Goal: Transaction & Acquisition: Download file/media

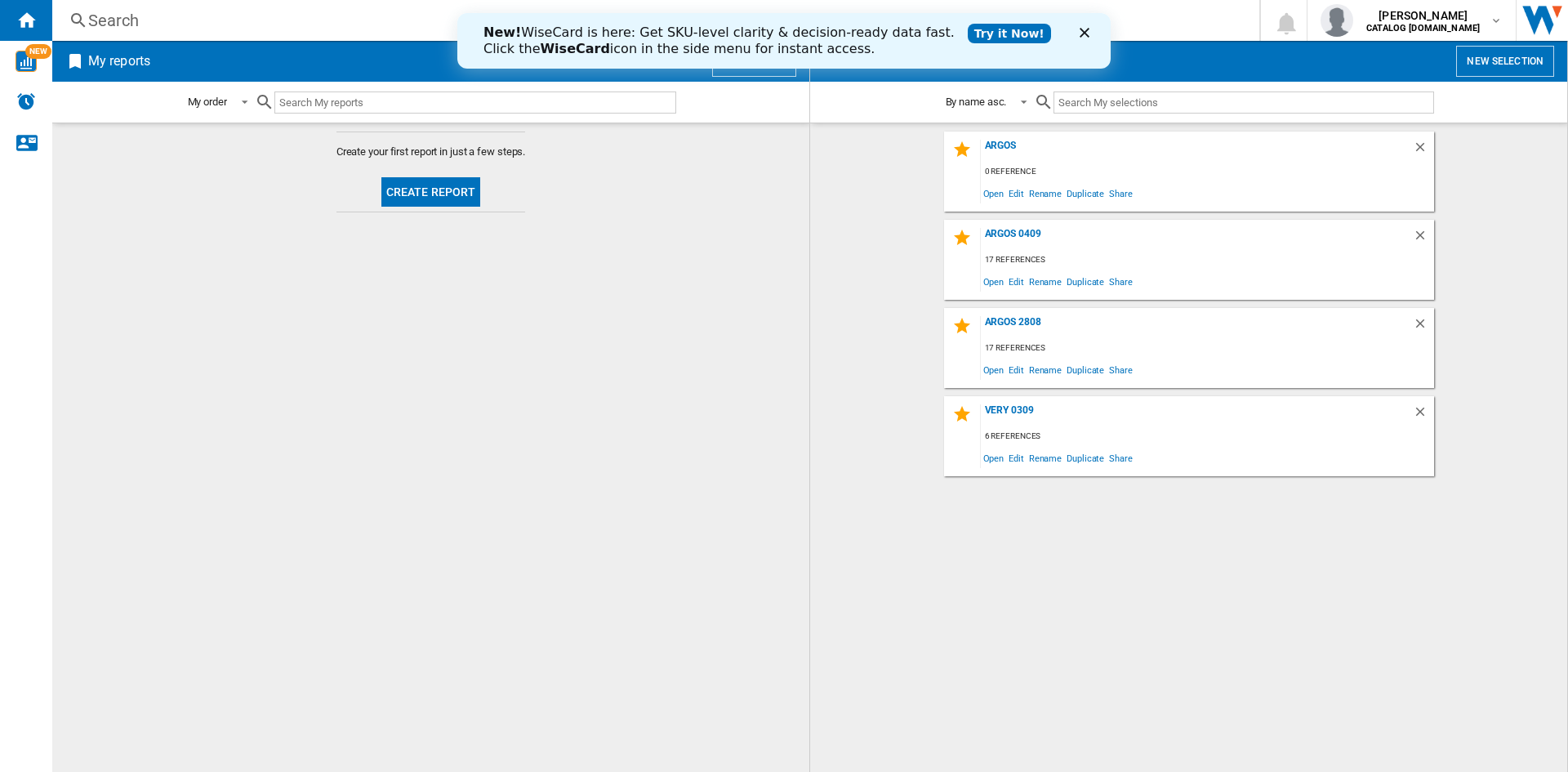
click at [1088, 33] on icon "Close" at bounding box center [1084, 33] width 10 height 10
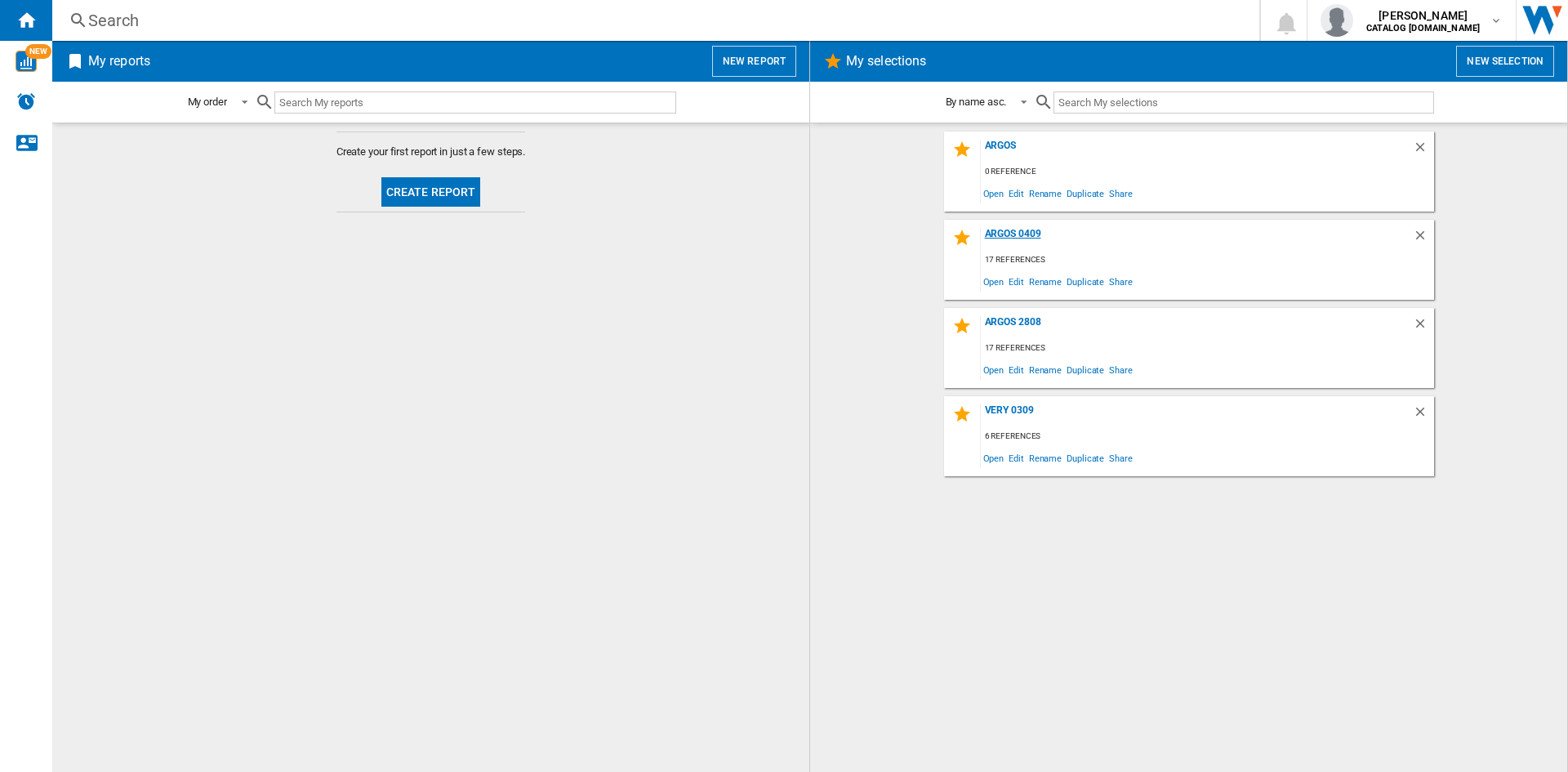
click at [1009, 238] on div "argos 0409" at bounding box center [1197, 239] width 432 height 22
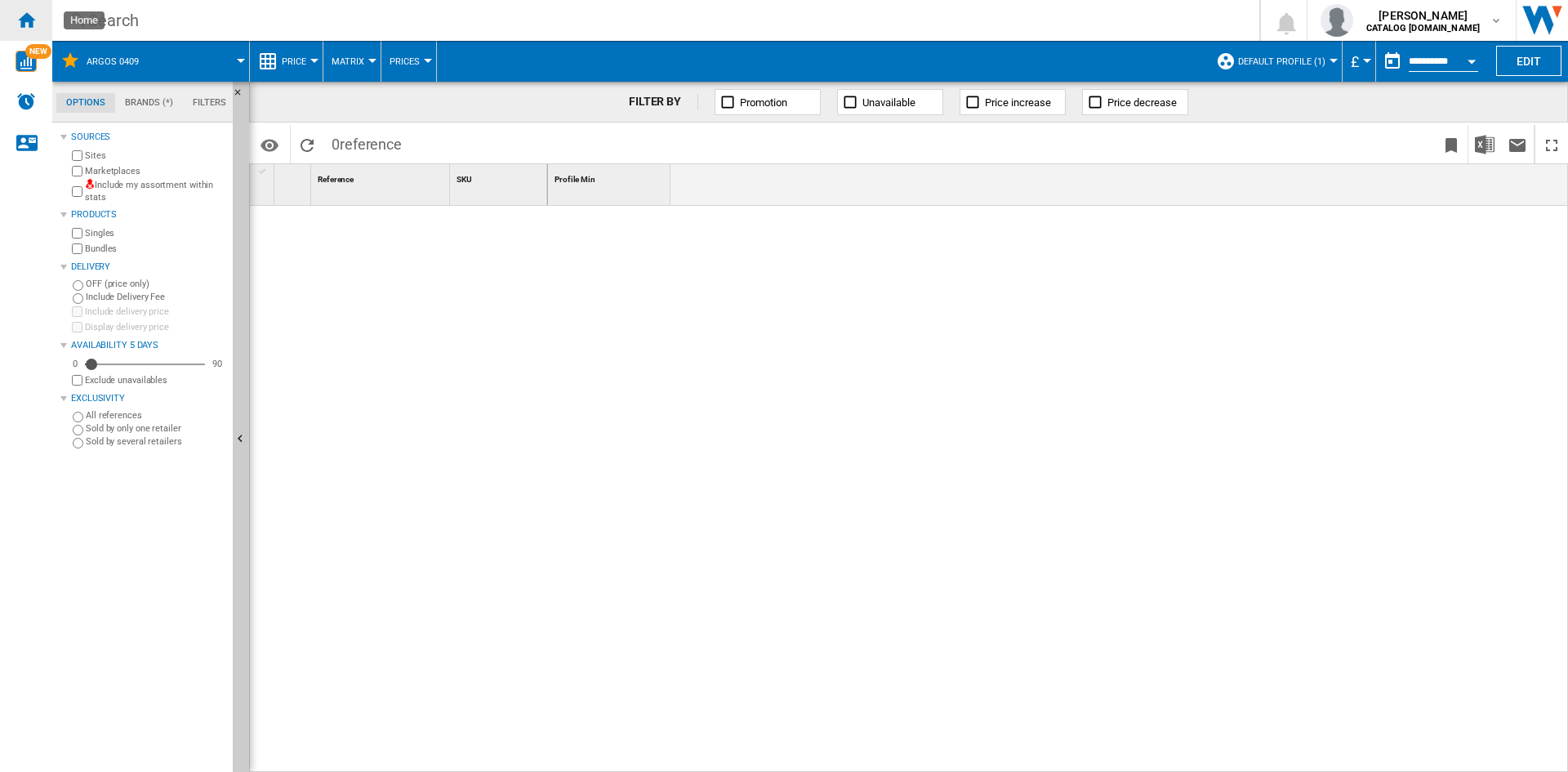
click at [24, 23] on ng-md-icon "Home" at bounding box center [26, 20] width 20 height 20
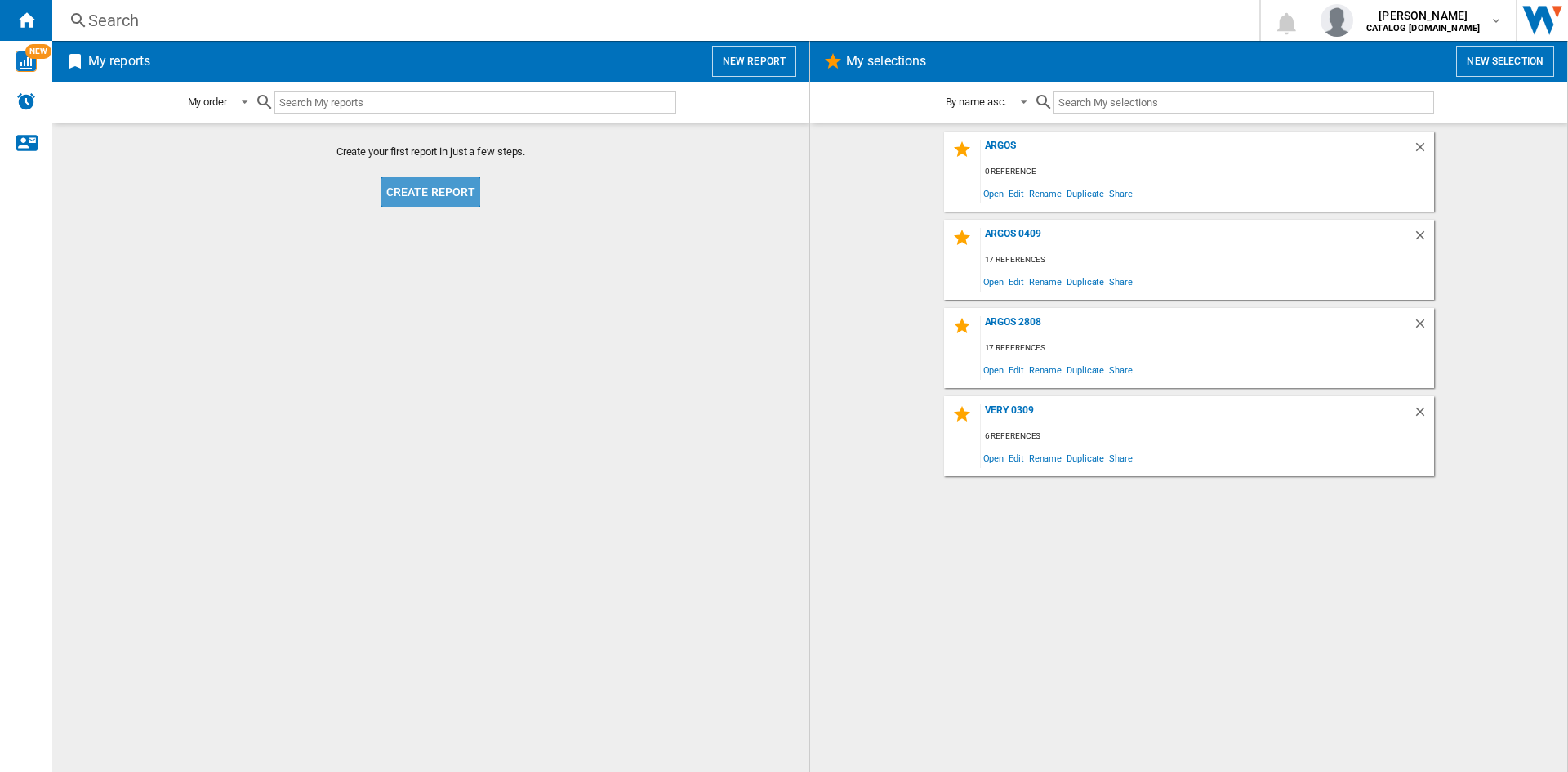
click at [456, 195] on button "Create report" at bounding box center [432, 192] width 100 height 29
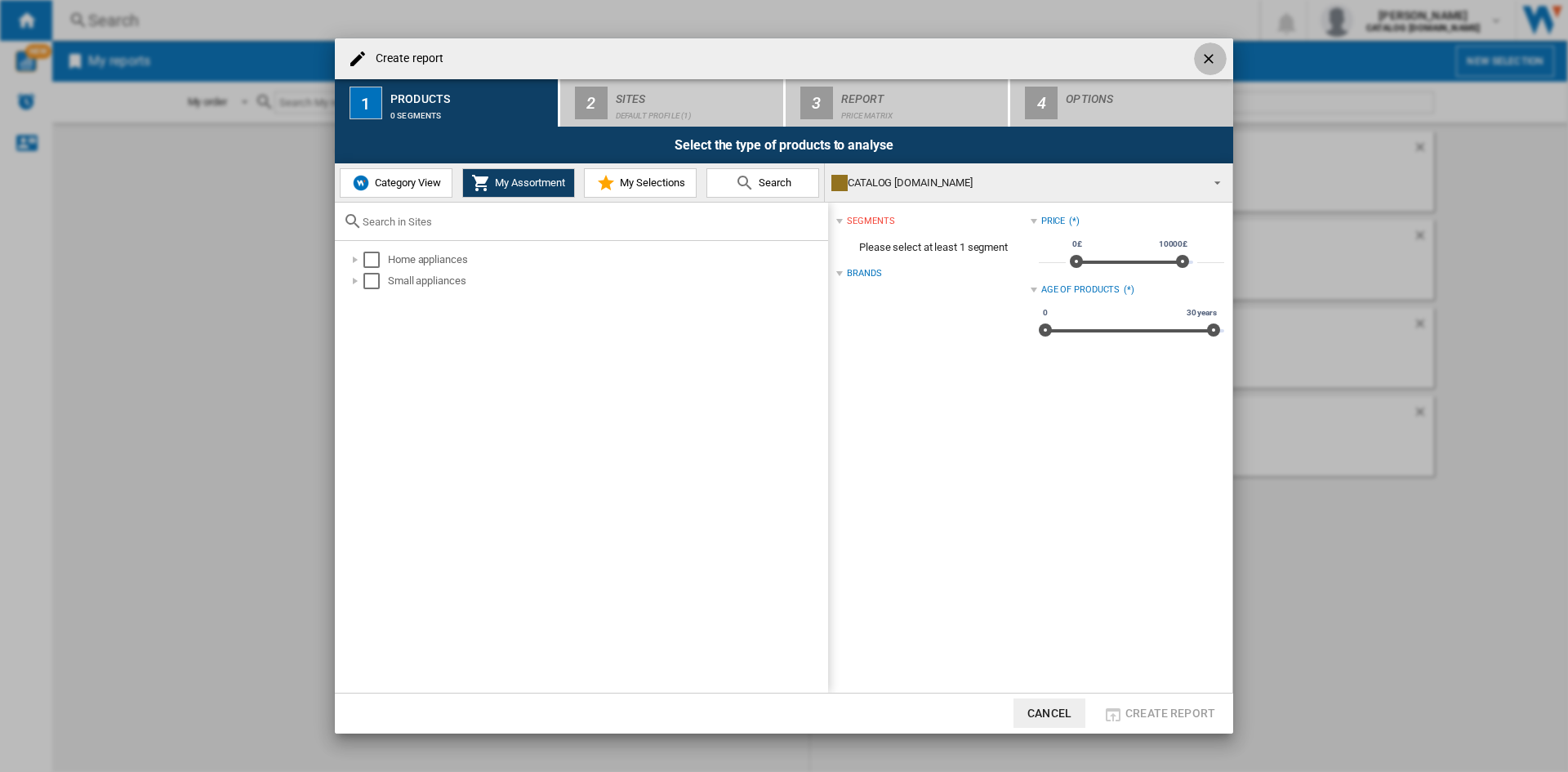
click at [1212, 54] on ng-md-icon "getI18NText('BUTTONS.CLOSE_DIALOG')" at bounding box center [1211, 61] width 20 height 20
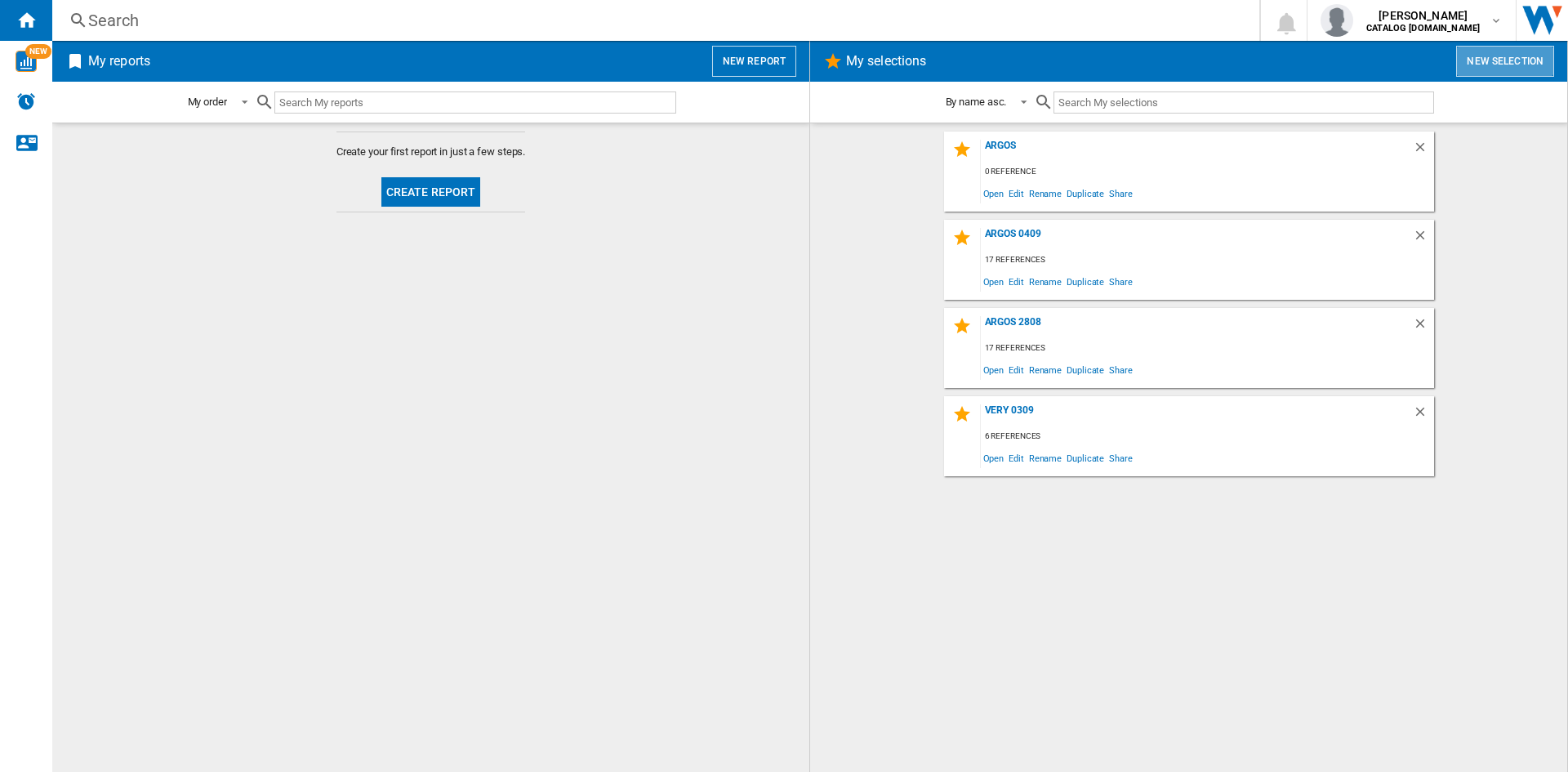
click at [1480, 75] on button "New selection" at bounding box center [1506, 62] width 98 height 31
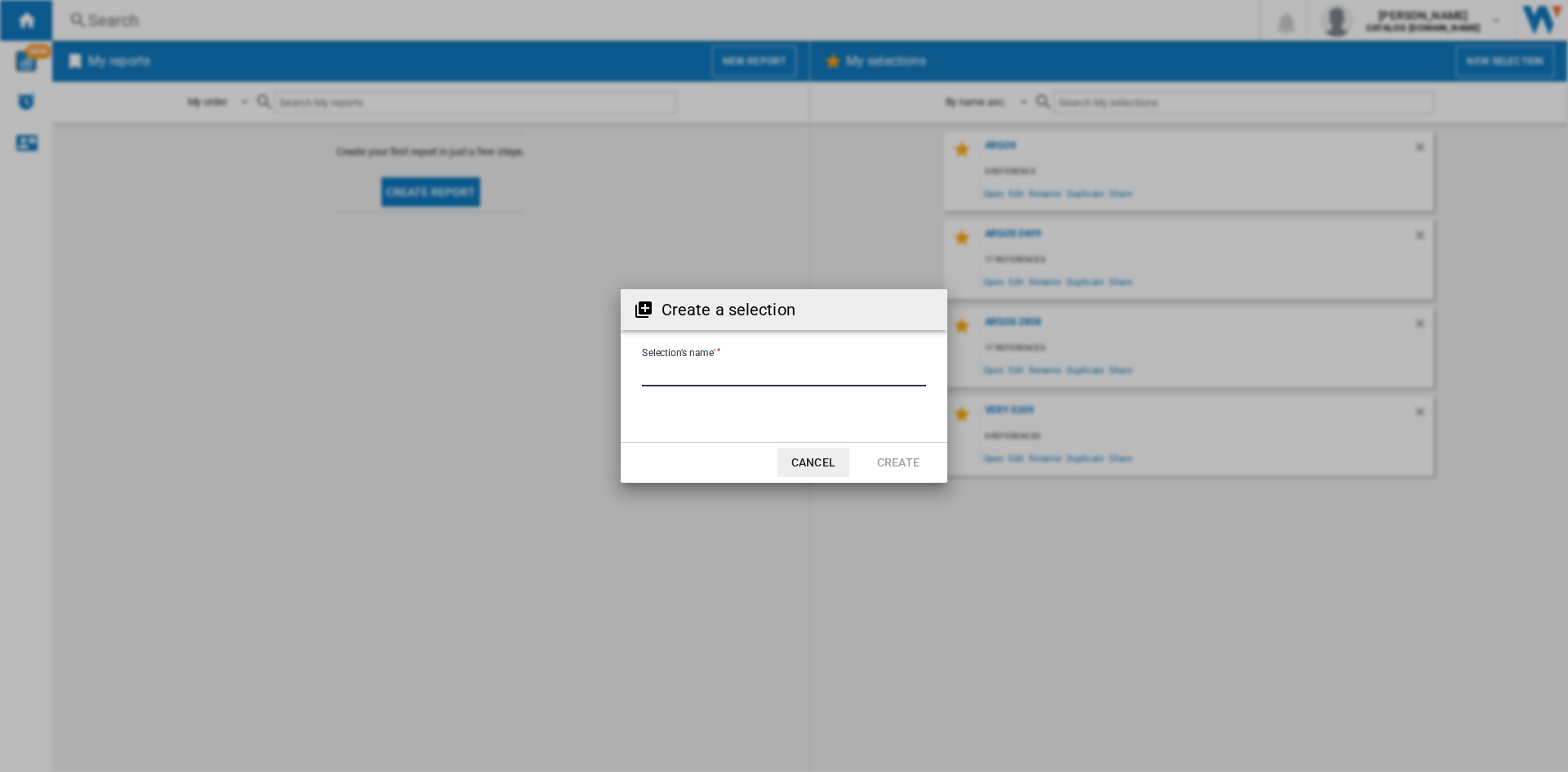
click at [735, 372] on input "Selection's name'" at bounding box center [784, 374] width 284 height 24
click at [650, 373] on input "Selection's name'" at bounding box center [784, 374] width 284 height 24
type input "**********"
click at [885, 467] on button "Create" at bounding box center [898, 462] width 71 height 29
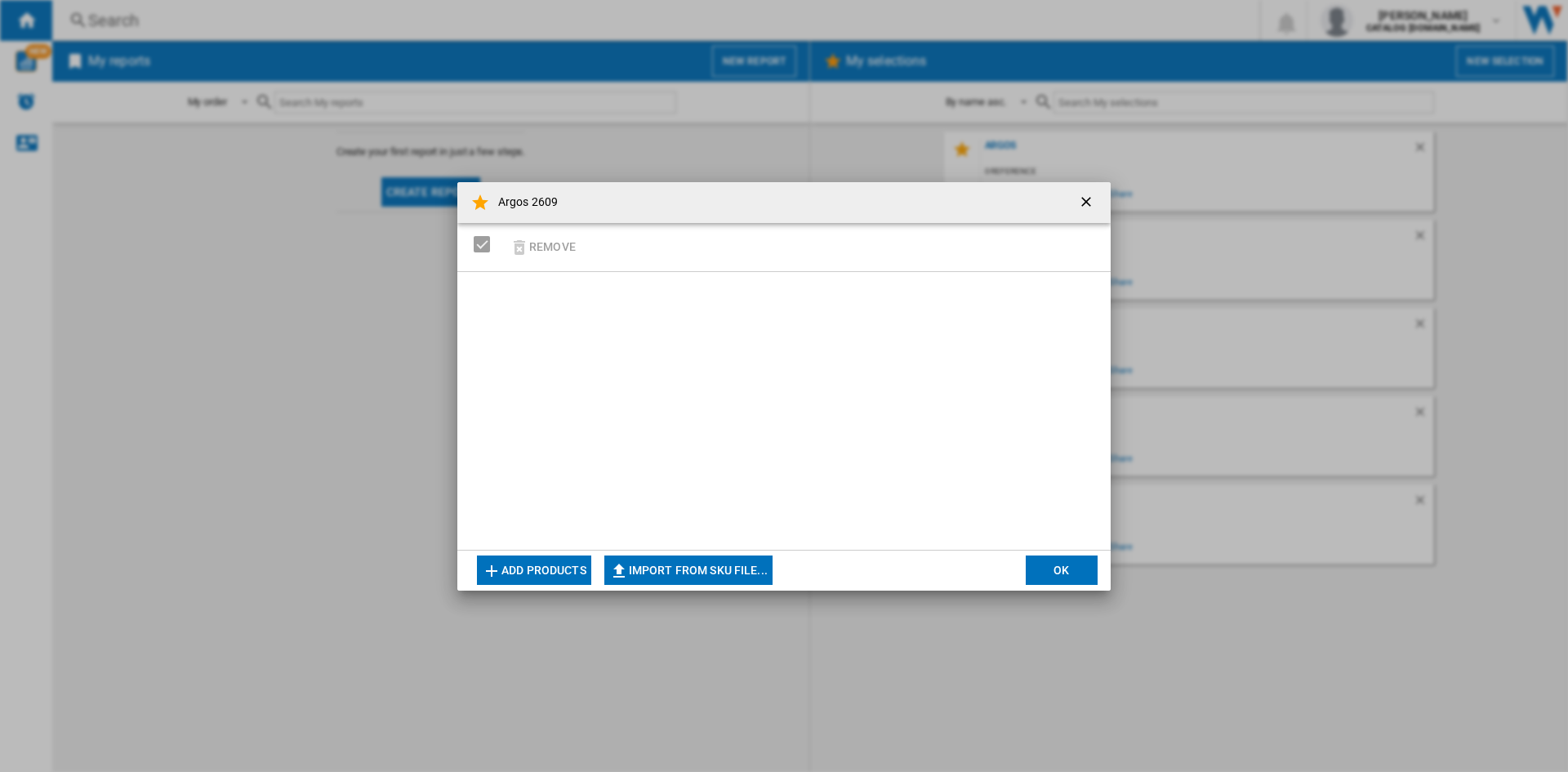
click at [637, 567] on button "Import from SKU file..." at bounding box center [689, 570] width 168 height 29
type input "**********"
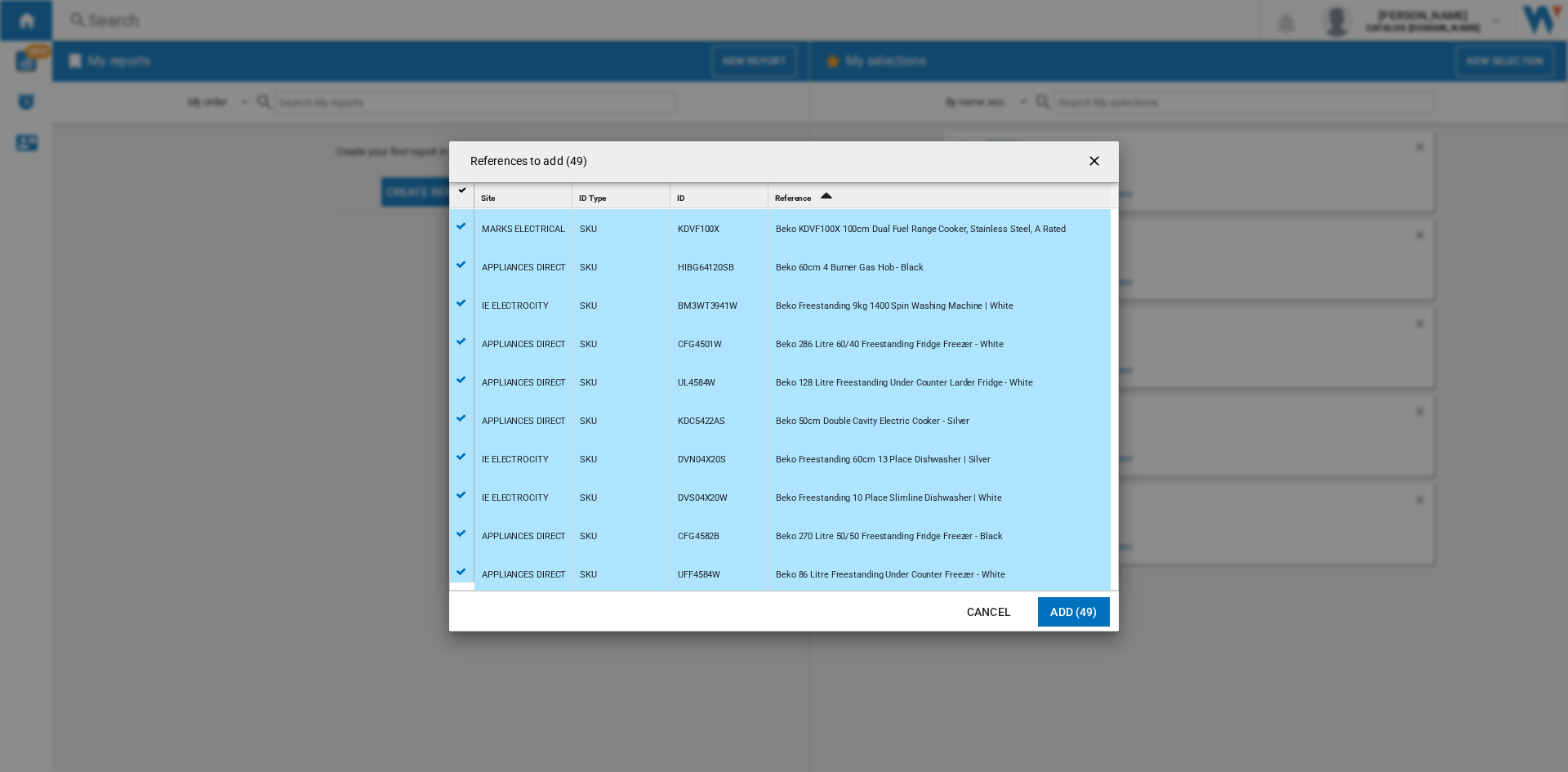
click at [1079, 618] on button "Add (49)" at bounding box center [1073, 612] width 71 height 29
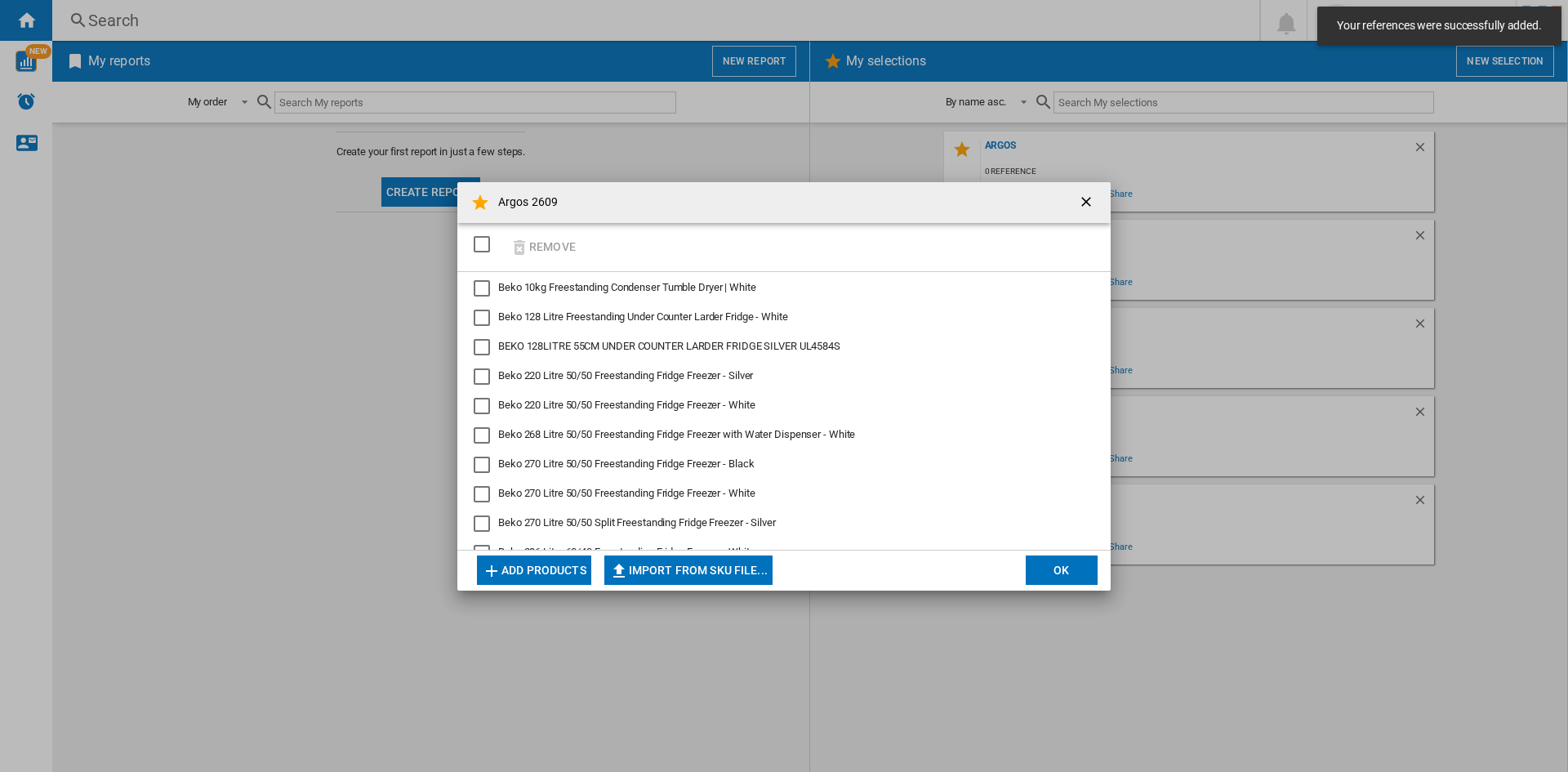
click at [477, 240] on div "SELECTIONS.EDITION_POPUP.SELECT_DESELECT" at bounding box center [482, 244] width 16 height 16
click at [478, 241] on div "SELECTIONS.EDITION_POPUP.SELECT_DESELECT" at bounding box center [482, 244] width 16 height 16
click at [1060, 573] on button "OK" at bounding box center [1061, 570] width 71 height 29
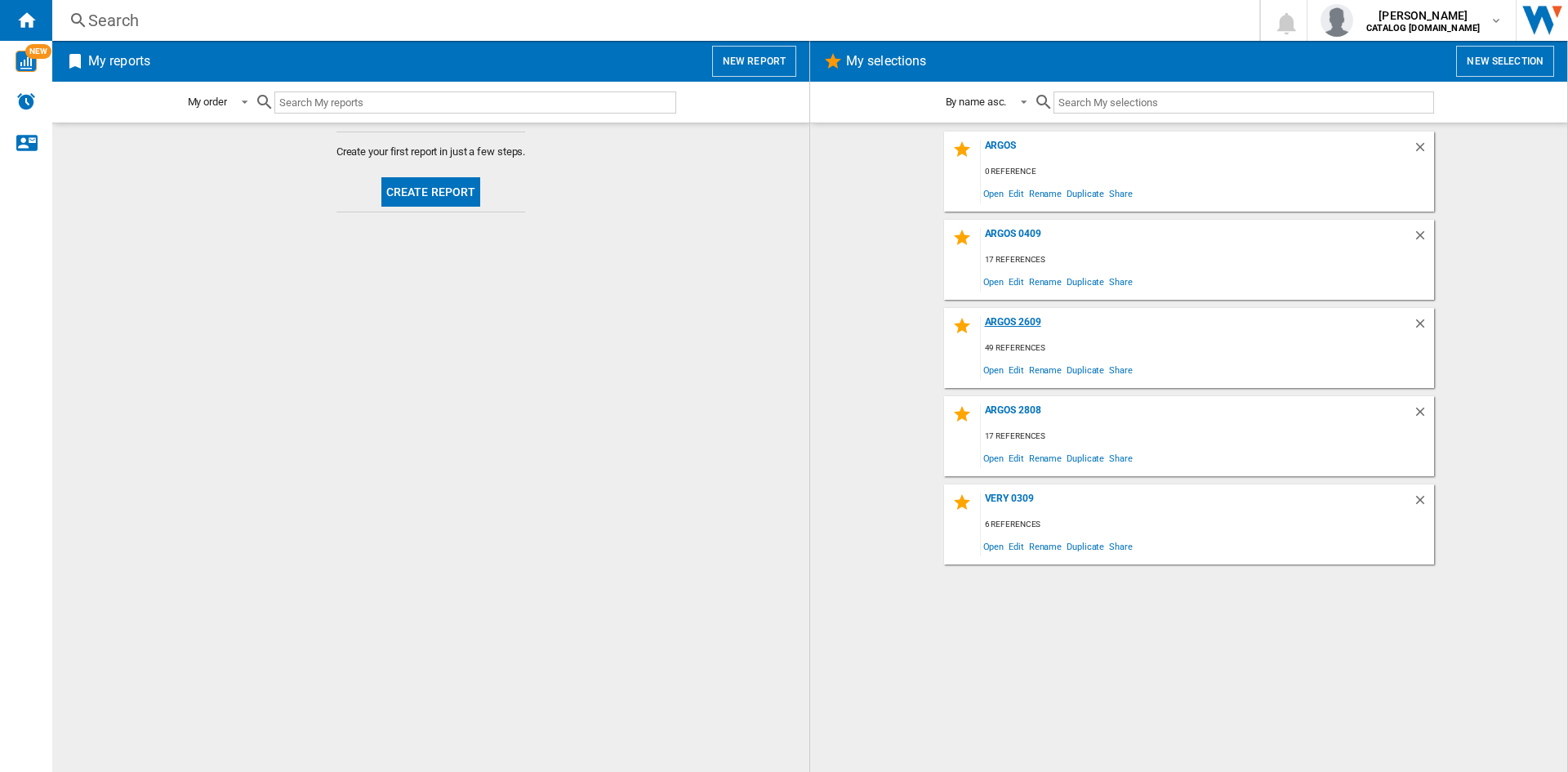
click at [1005, 319] on div "Argos 2609" at bounding box center [1197, 327] width 432 height 22
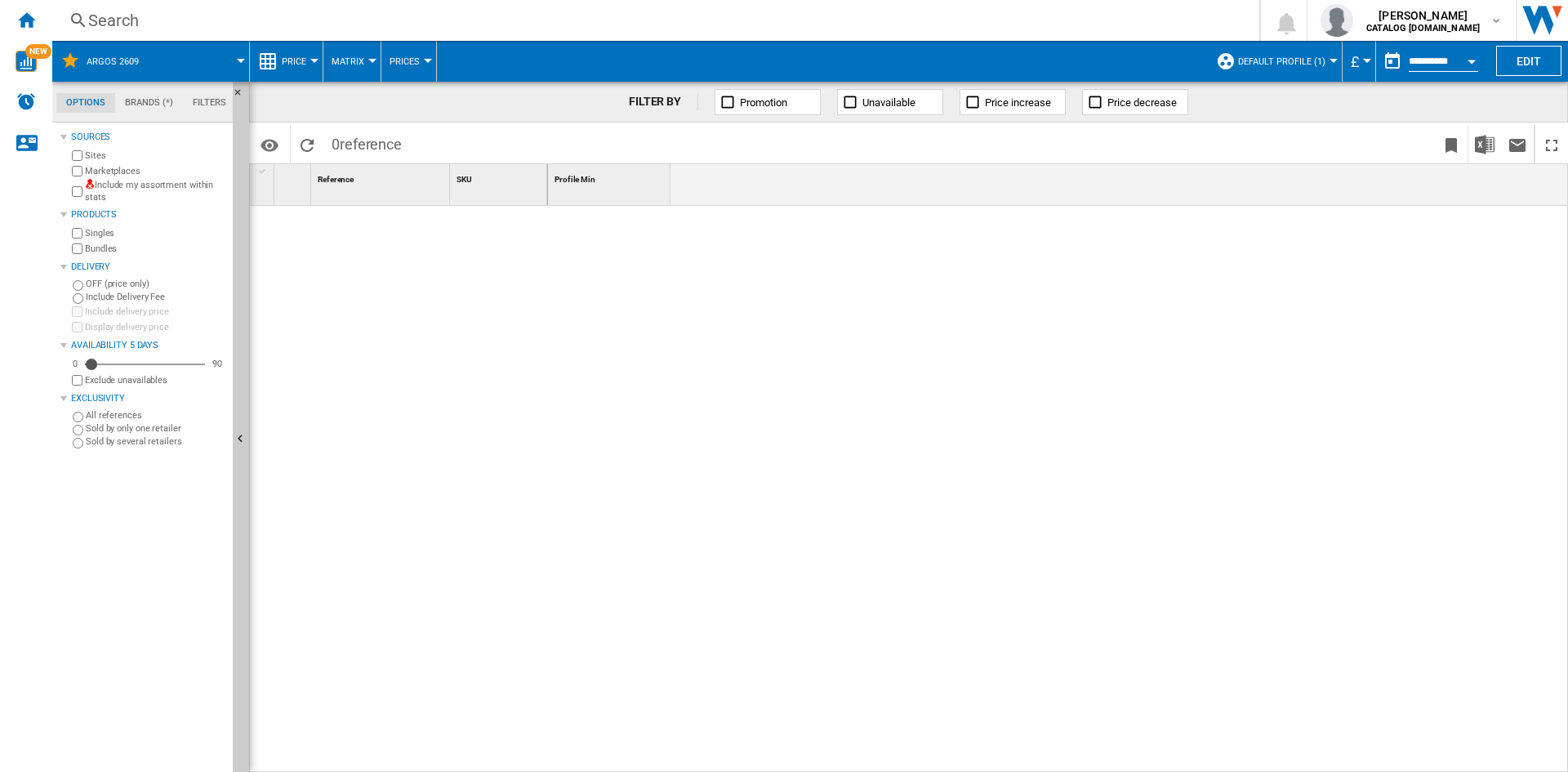
click at [1280, 57] on span "Default profile (1)" at bounding box center [1282, 62] width 88 height 11
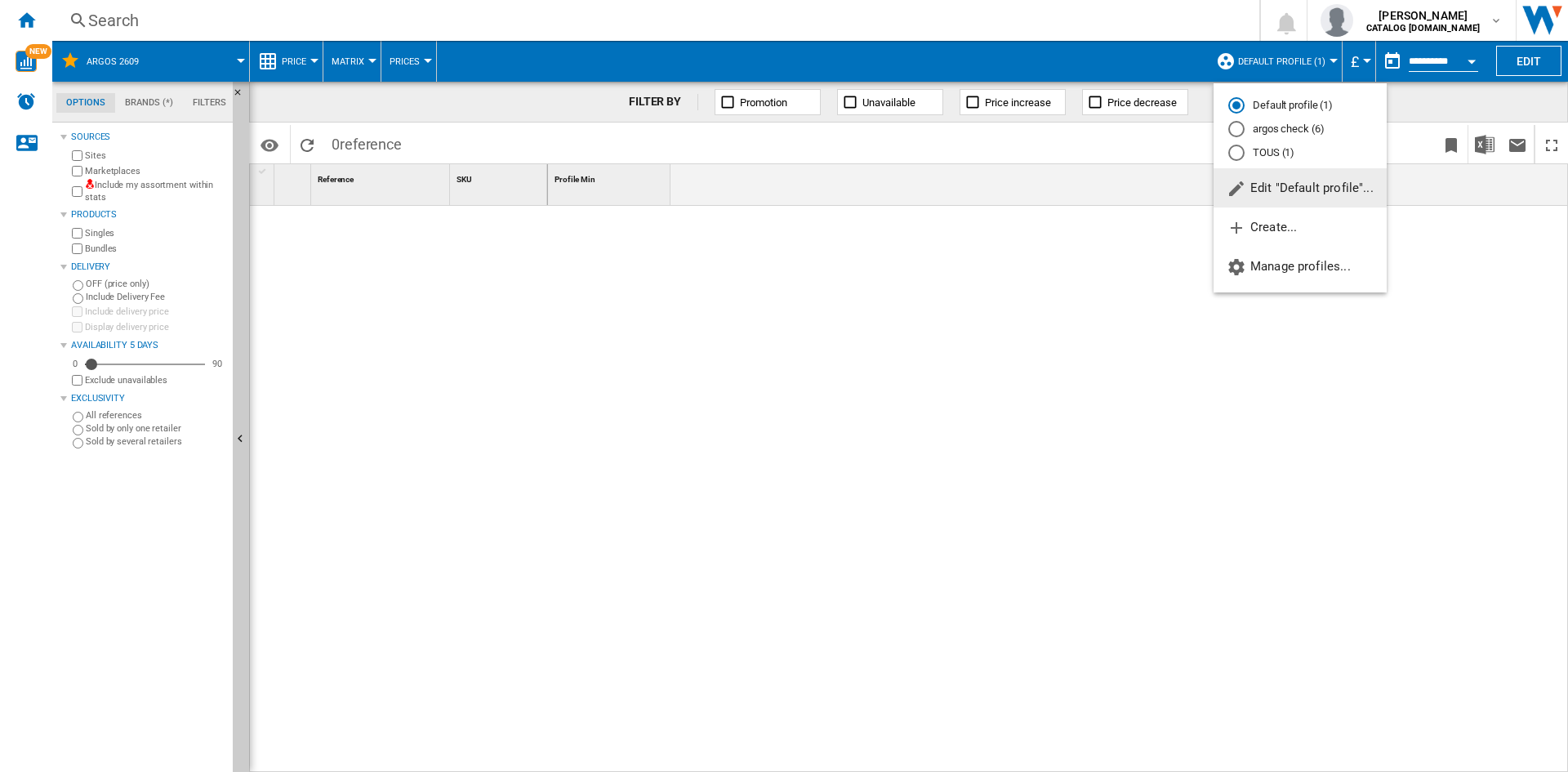
click at [1282, 131] on md-radio-button "argos check (6)" at bounding box center [1300, 129] width 144 height 15
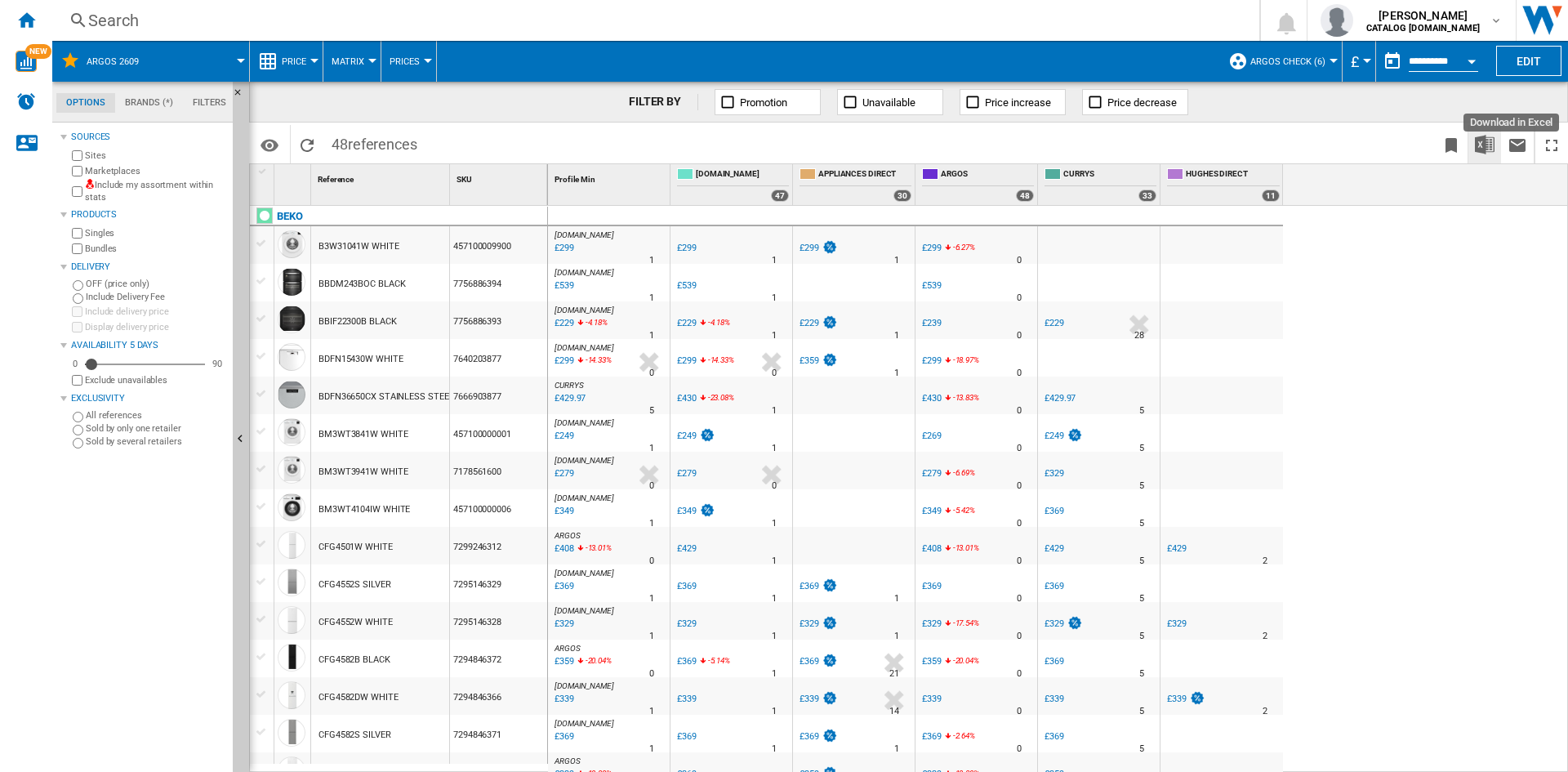
click at [1487, 149] on img "Download in Excel" at bounding box center [1485, 145] width 20 height 20
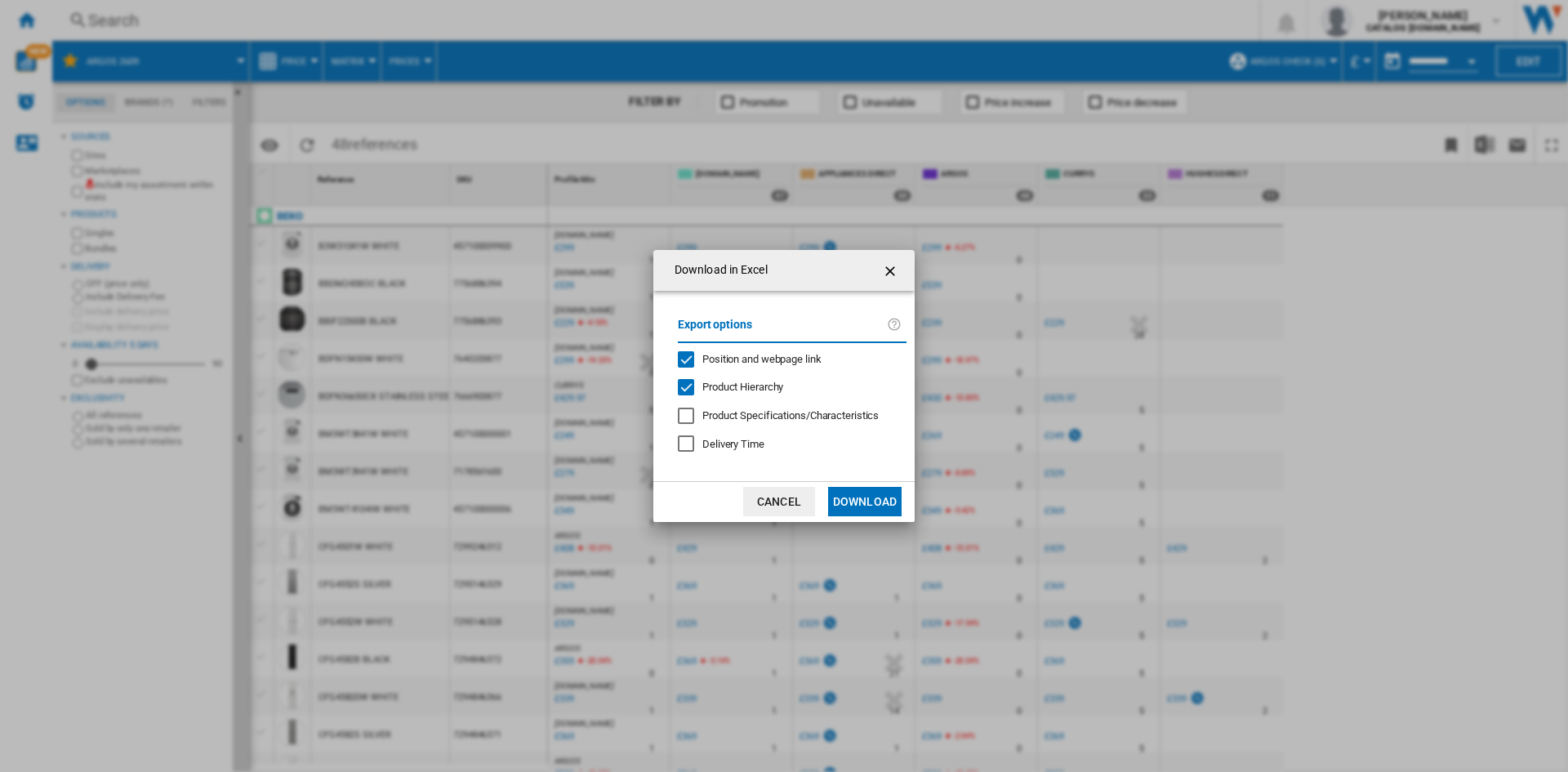
click at [861, 500] on button "Download" at bounding box center [864, 501] width 73 height 29
